Goal: Navigation & Orientation: Find specific page/section

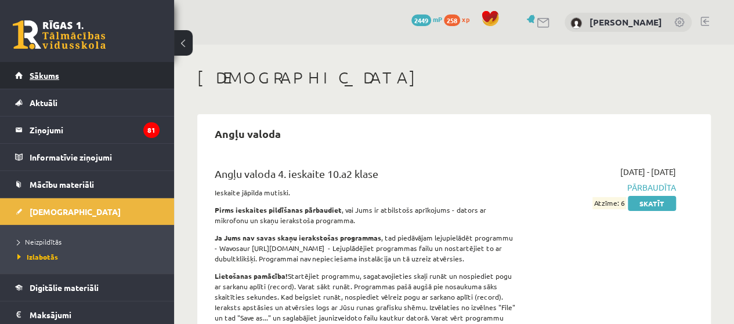
click at [54, 74] on span "Sākums" at bounding box center [45, 75] width 30 height 10
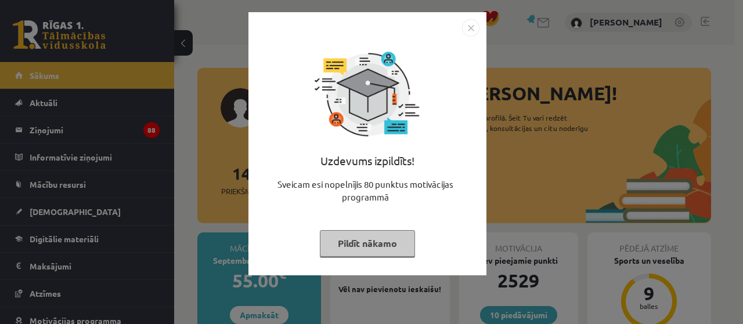
click at [392, 238] on button "Pildīt nākamo" at bounding box center [367, 243] width 95 height 27
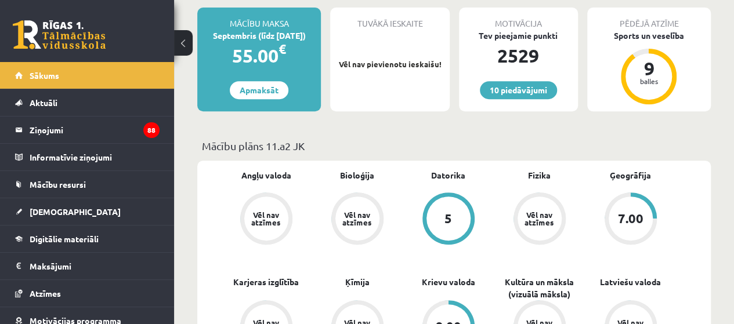
scroll to position [290, 0]
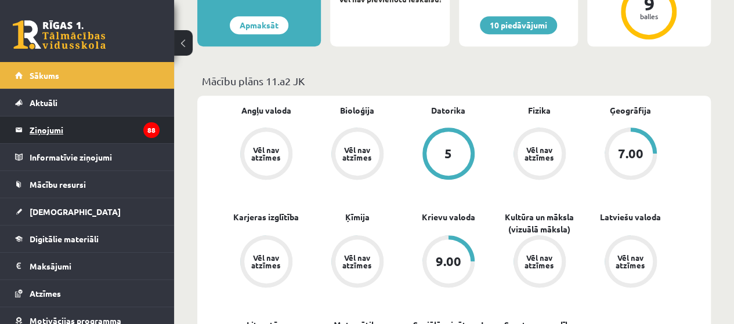
click at [84, 130] on legend "Ziņojumi 88" at bounding box center [95, 130] width 130 height 27
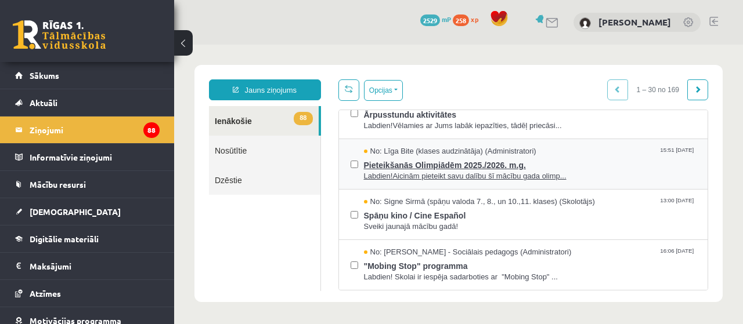
scroll to position [174, 0]
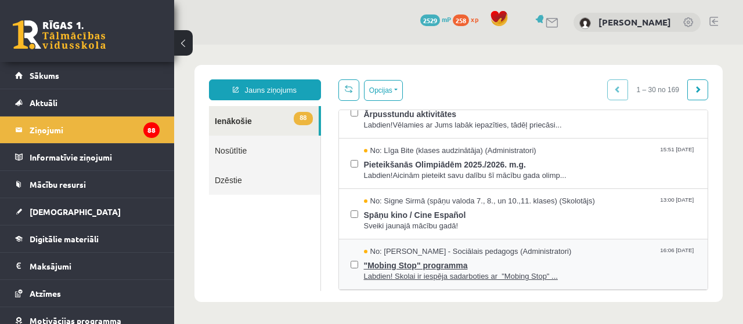
click at [486, 251] on span "No: Dagnija Gaubšteina - Sociālais pedagogs (Administratori)" at bounding box center [468, 252] width 208 height 11
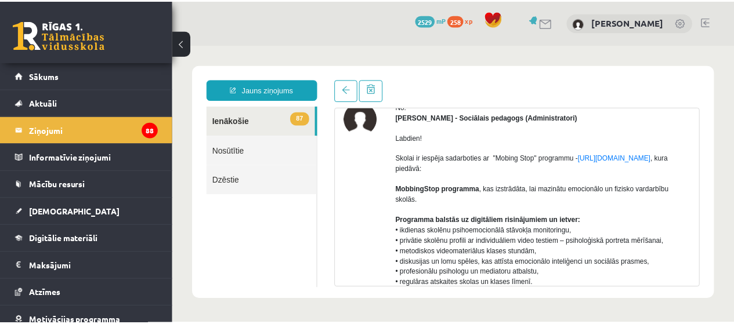
scroll to position [0, 0]
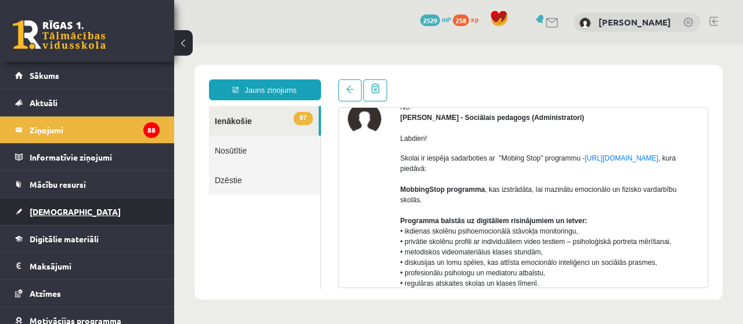
click at [61, 208] on span "[DEMOGRAPHIC_DATA]" at bounding box center [75, 212] width 91 height 10
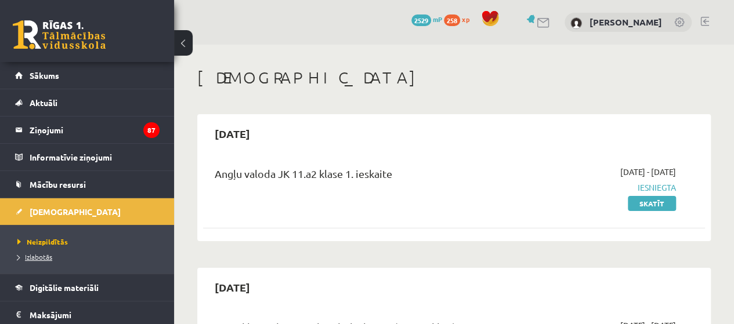
click at [55, 257] on link "Izlabotās" at bounding box center [89, 257] width 145 height 10
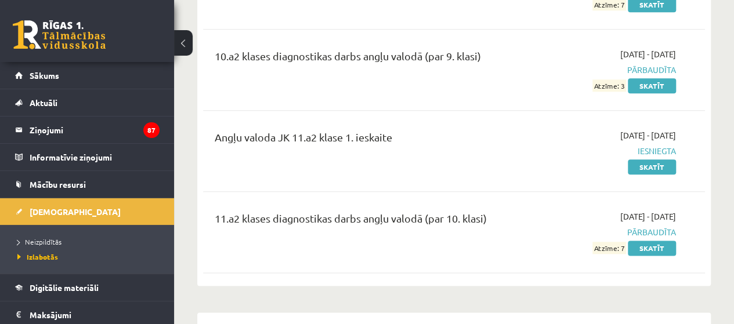
scroll to position [638, 0]
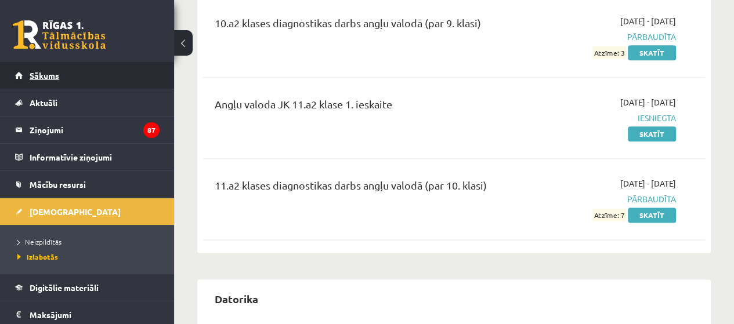
click at [61, 80] on link "Sākums" at bounding box center [87, 75] width 144 height 27
